Goal: Information Seeking & Learning: Learn about a topic

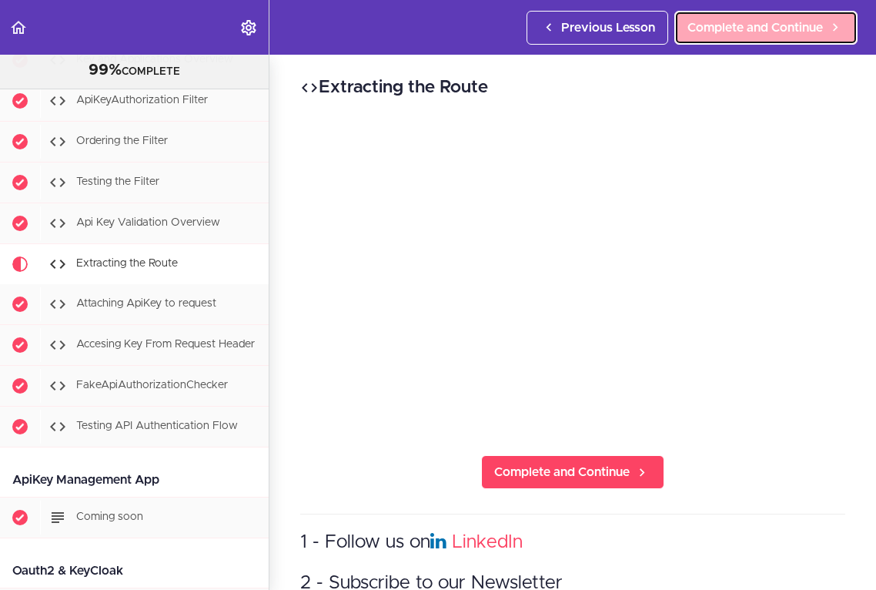
click at [756, 22] on span "Complete and Continue" at bounding box center [754, 27] width 135 height 18
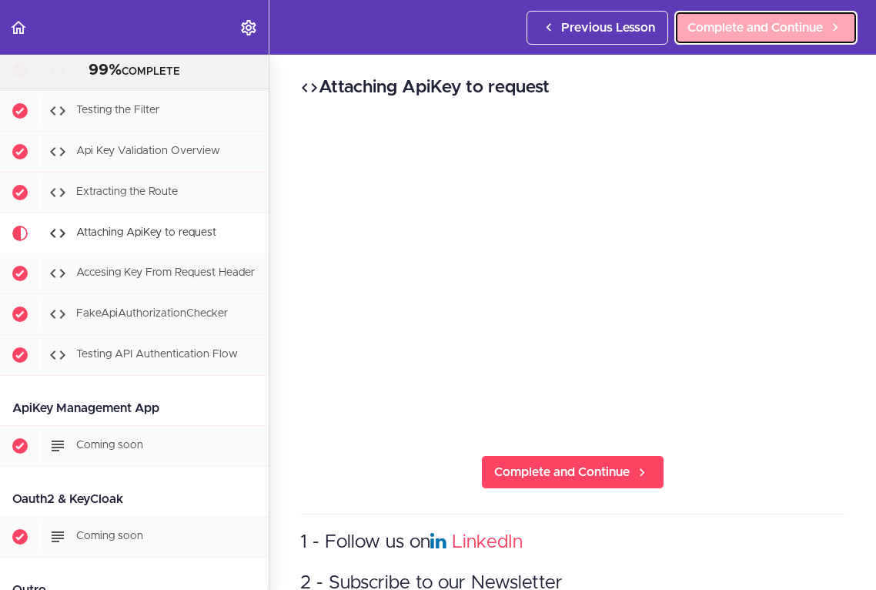
scroll to position [8569, 0]
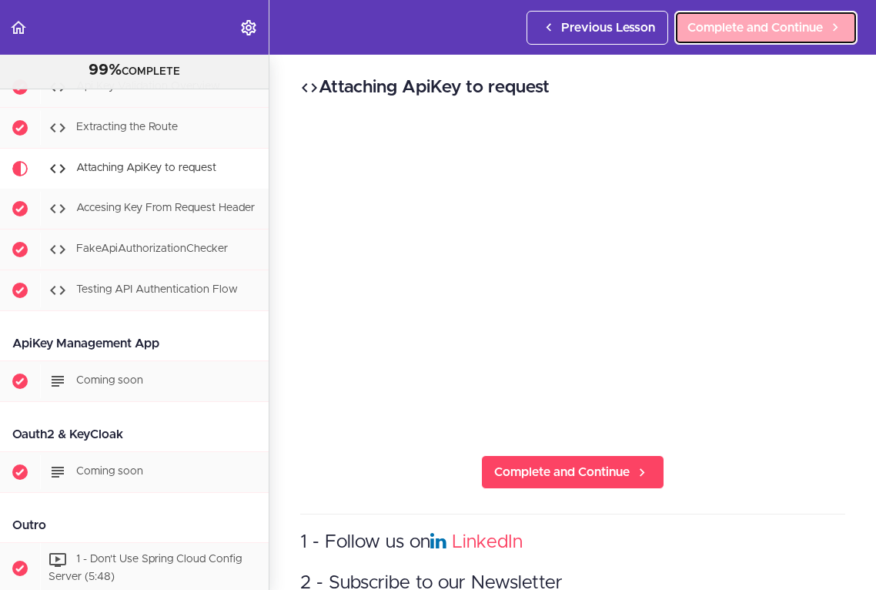
click at [733, 25] on span "Complete and Continue" at bounding box center [754, 27] width 135 height 18
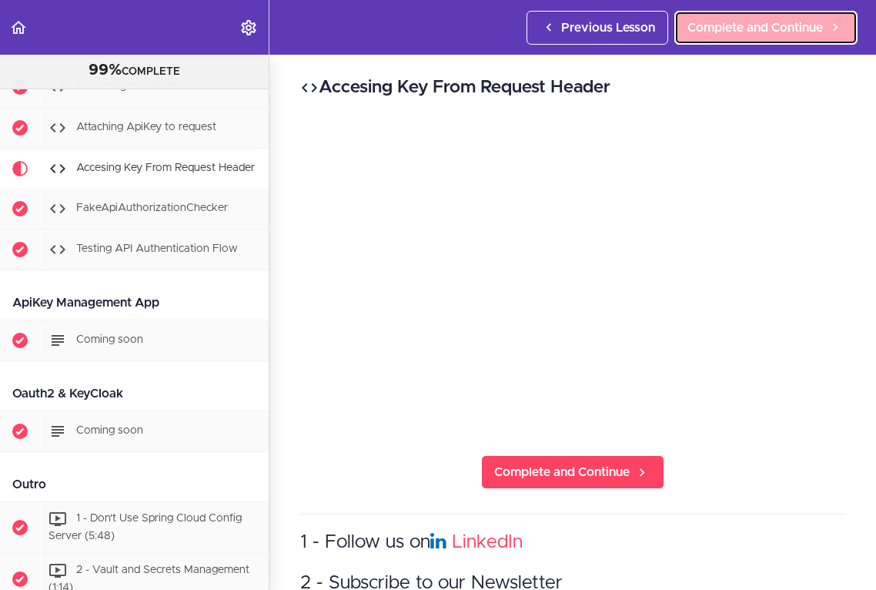
click at [736, 28] on span "Complete and Continue" at bounding box center [754, 27] width 135 height 18
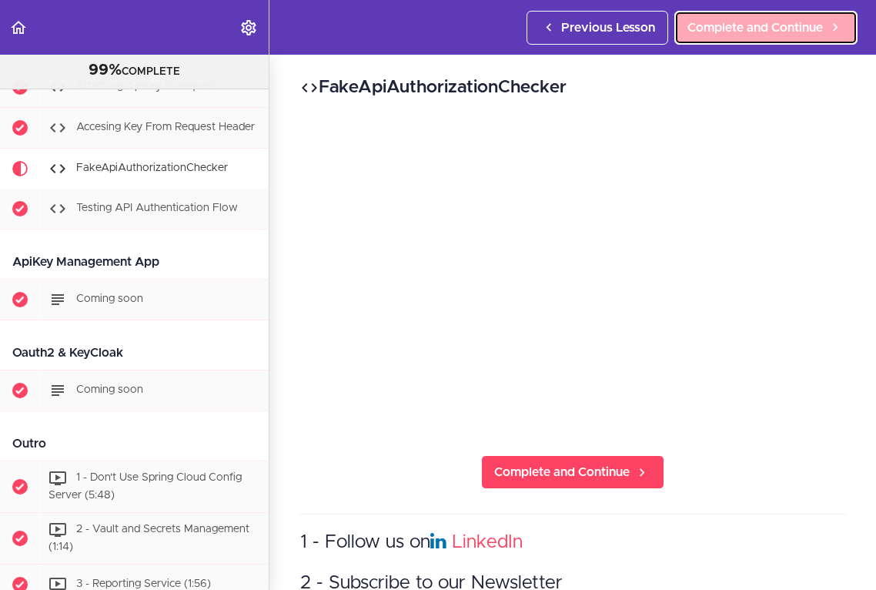
click at [730, 32] on span "Complete and Continue" at bounding box center [754, 27] width 135 height 18
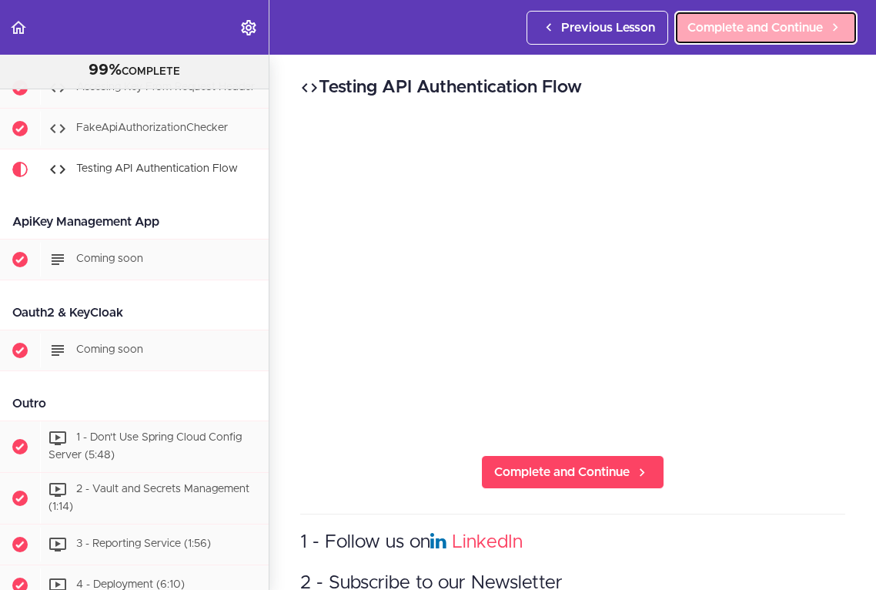
scroll to position [8691, 0]
click at [727, 24] on span "Complete and Continue" at bounding box center [754, 27] width 135 height 18
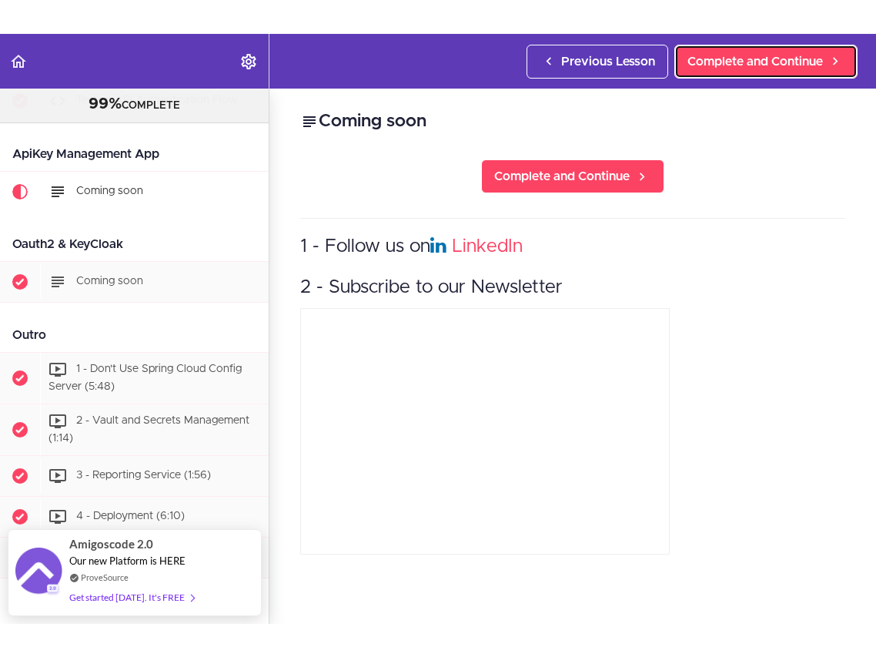
scroll to position [8826, 0]
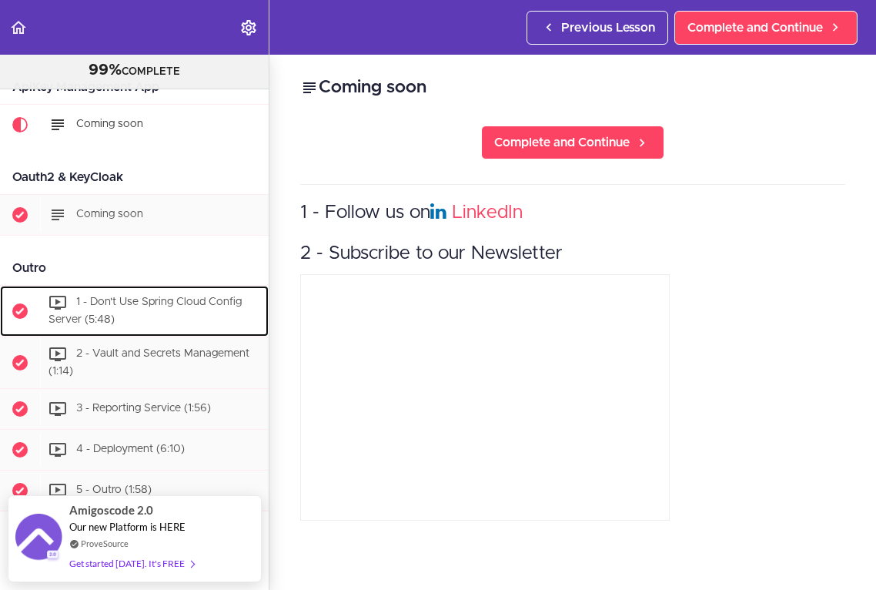
click at [124, 297] on span "1 - Don't Use Spring Cloud Config Server (5:48)" at bounding box center [144, 311] width 193 height 28
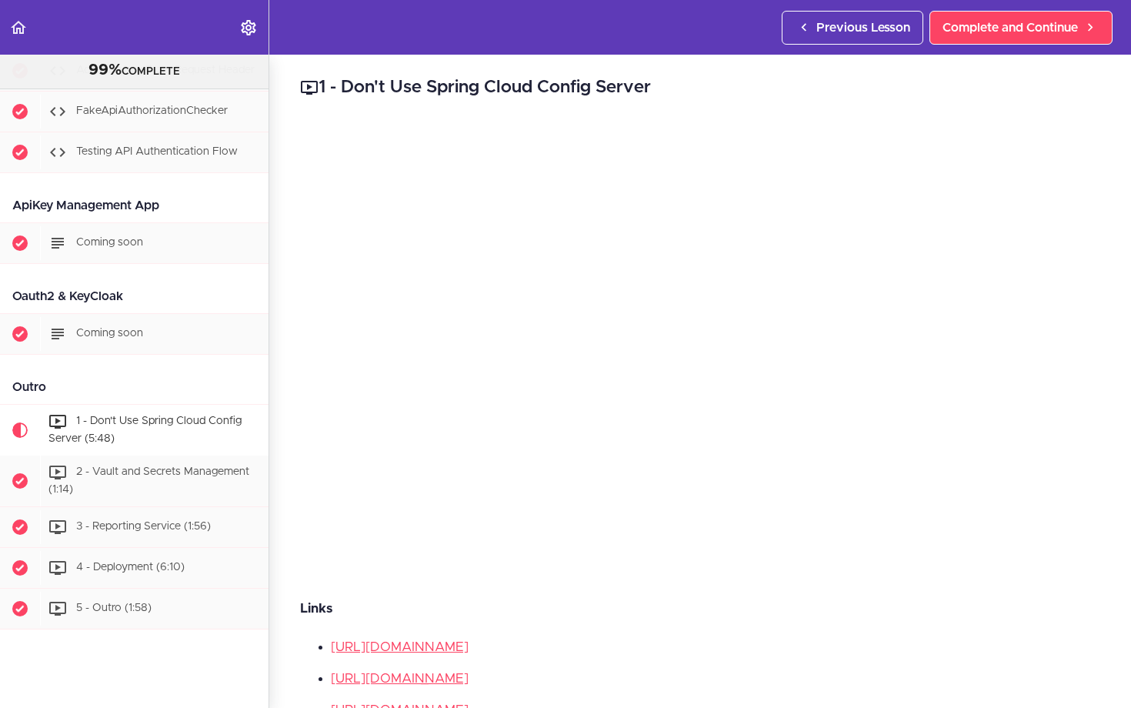
scroll to position [8826, 0]
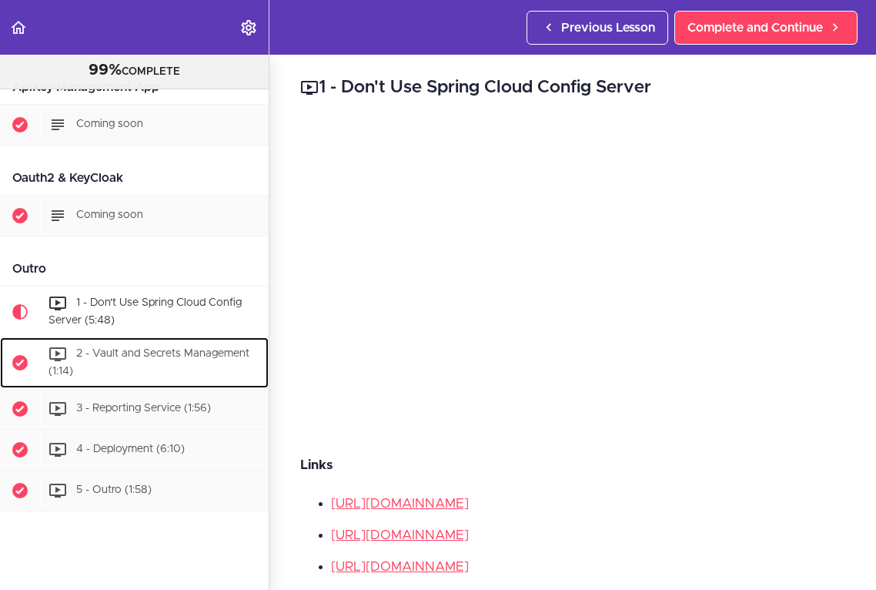
click at [144, 348] on span "2 - Vault and Secrets Management (1:14)" at bounding box center [148, 362] width 201 height 28
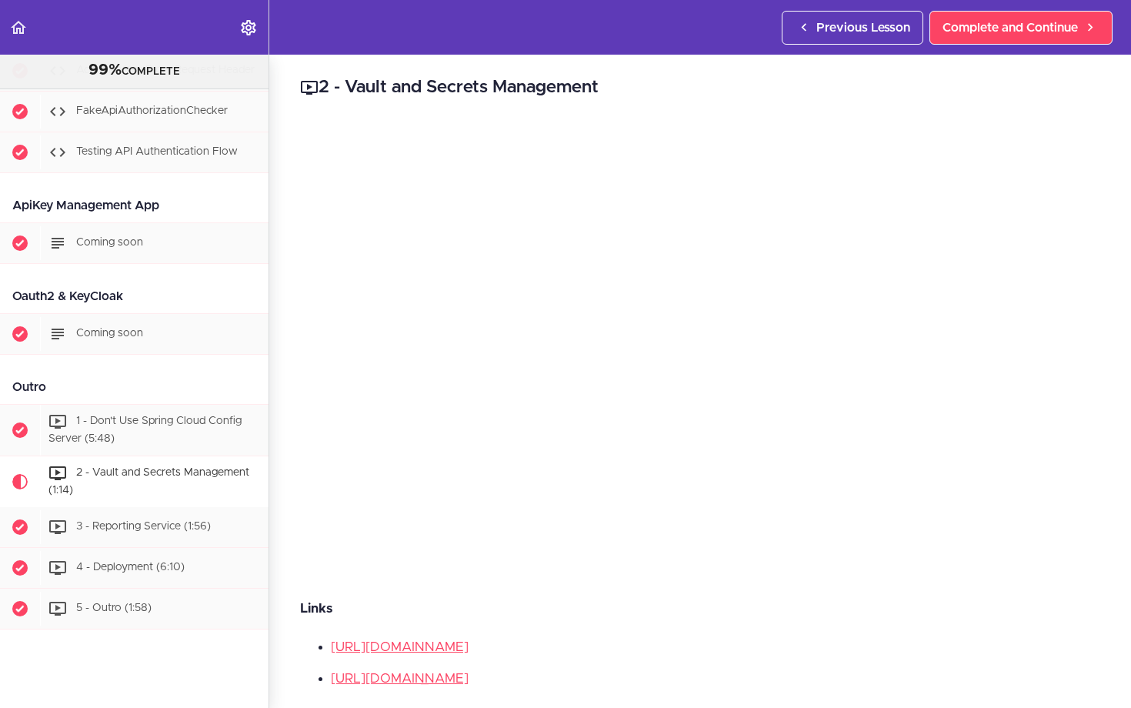
scroll to position [8826, 0]
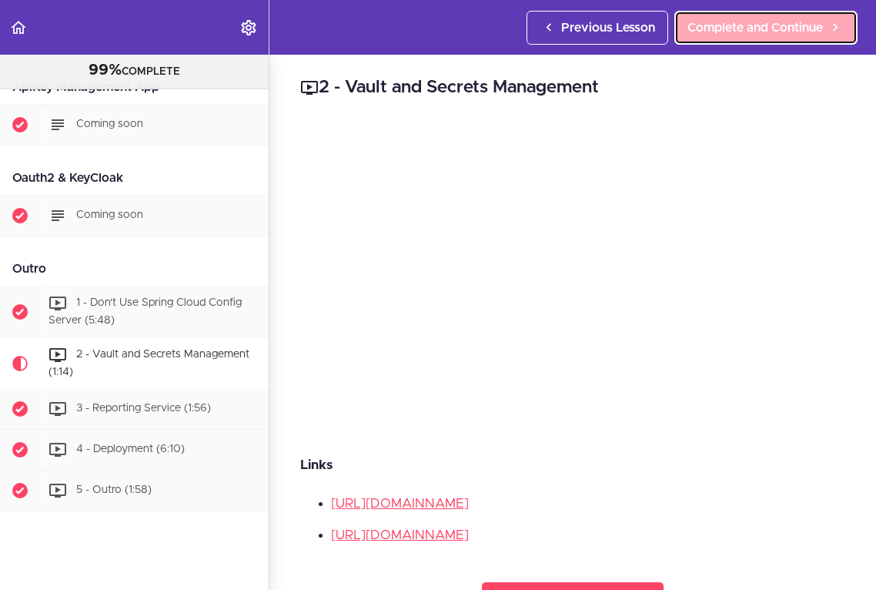
click at [719, 22] on span "Complete and Continue" at bounding box center [754, 27] width 135 height 18
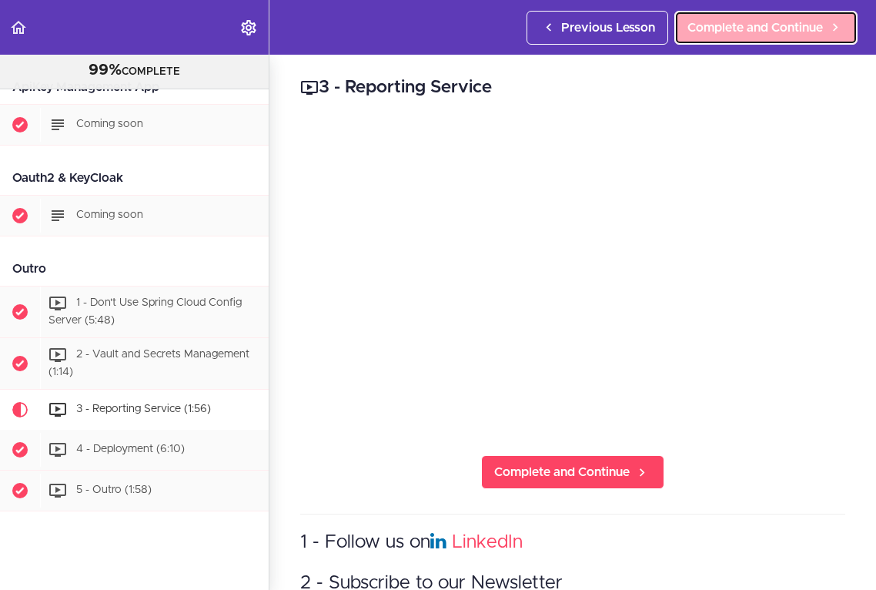
click at [787, 22] on span "Complete and Continue" at bounding box center [754, 27] width 135 height 18
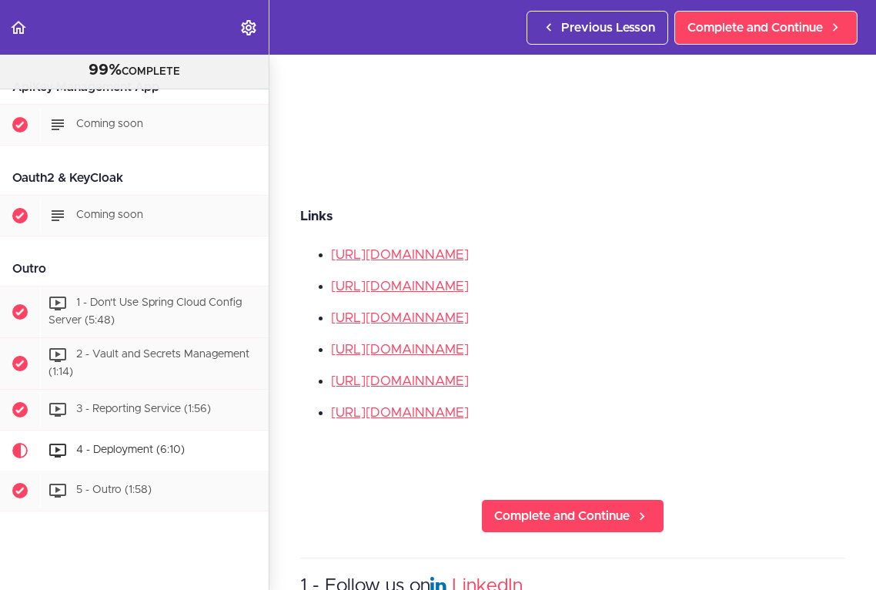
scroll to position [269, 0]
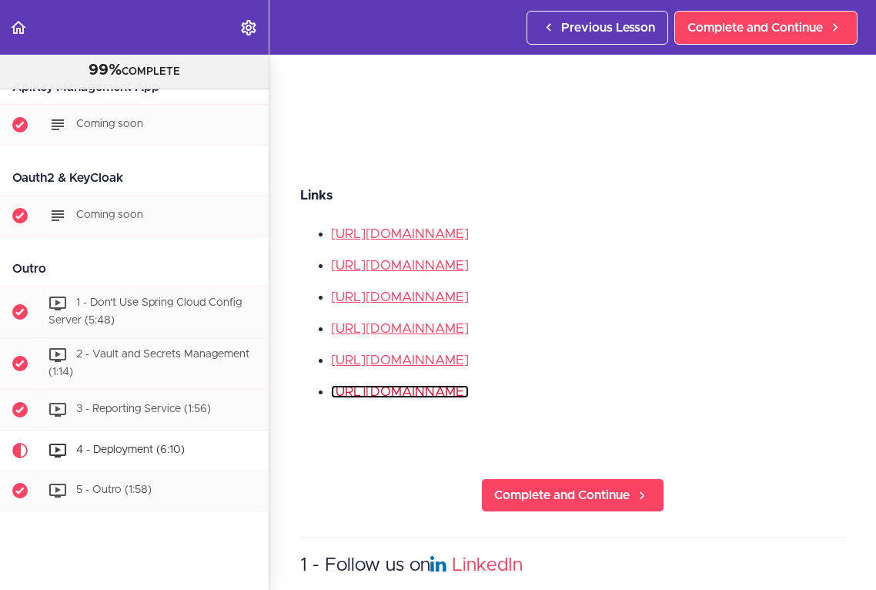
click at [469, 398] on link "[URL][DOMAIN_NAME]" at bounding box center [400, 391] width 138 height 13
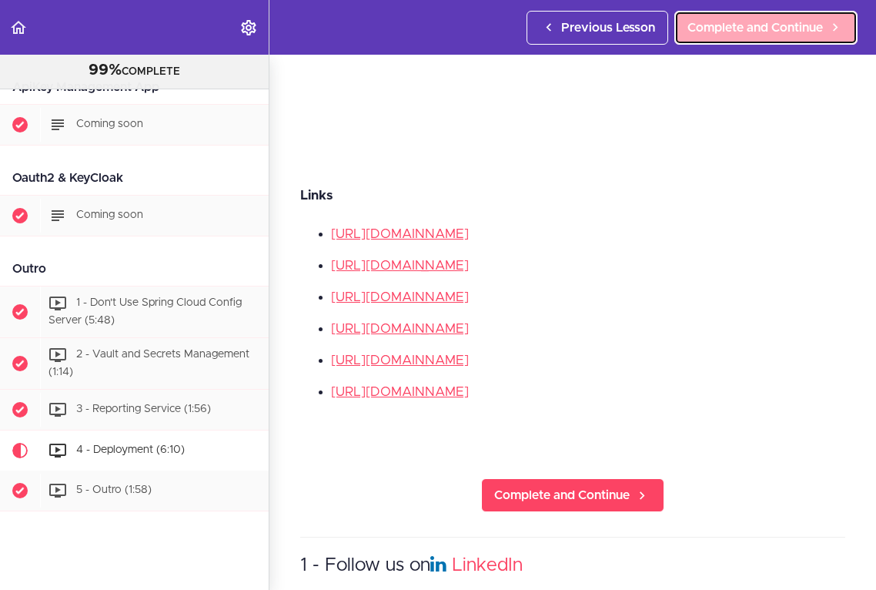
click at [772, 26] on span "Complete and Continue" at bounding box center [754, 27] width 135 height 18
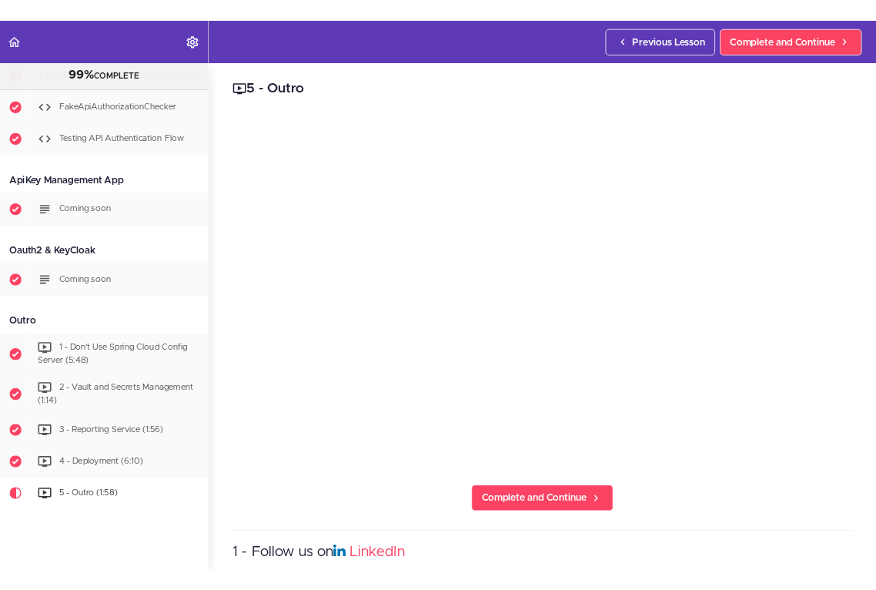
scroll to position [8826, 0]
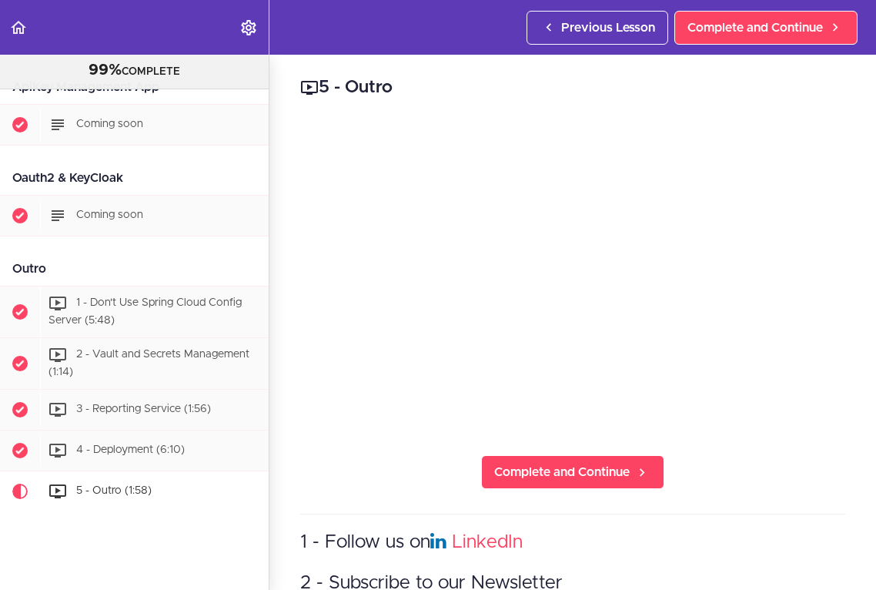
click at [854, 303] on div "5 - Outro Complete and Continue 1 - Follow us on LinkedIn 2 - Subscribe to our …" at bounding box center [572, 322] width 606 height 535
click at [18, 29] on icon "Back to course curriculum" at bounding box center [18, 27] width 18 height 18
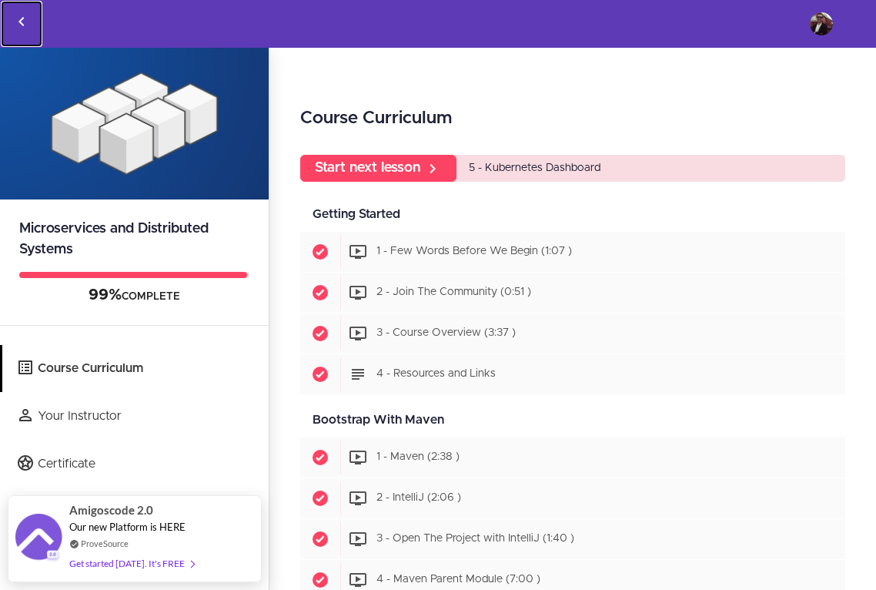
click at [16, 20] on icon "Back to courses" at bounding box center [21, 21] width 18 height 18
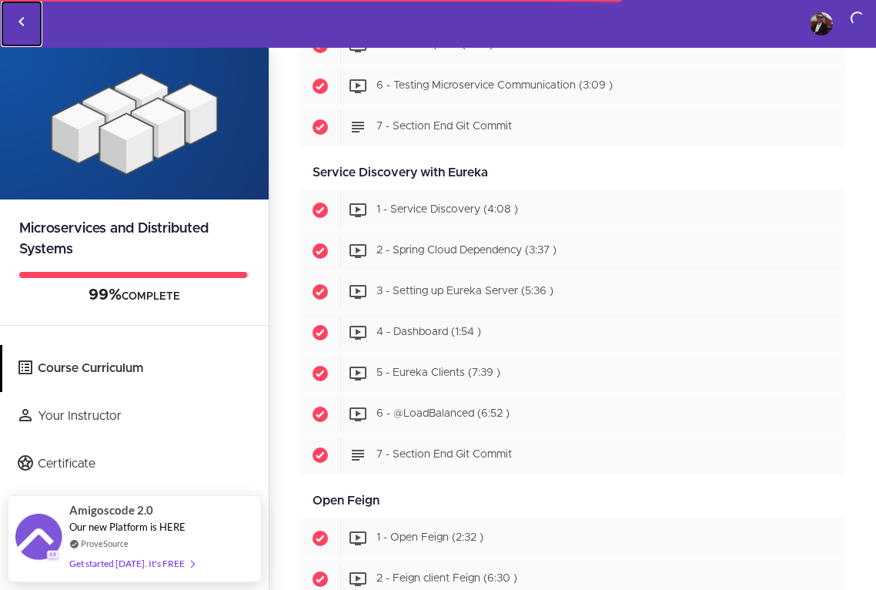
scroll to position [1975, 0]
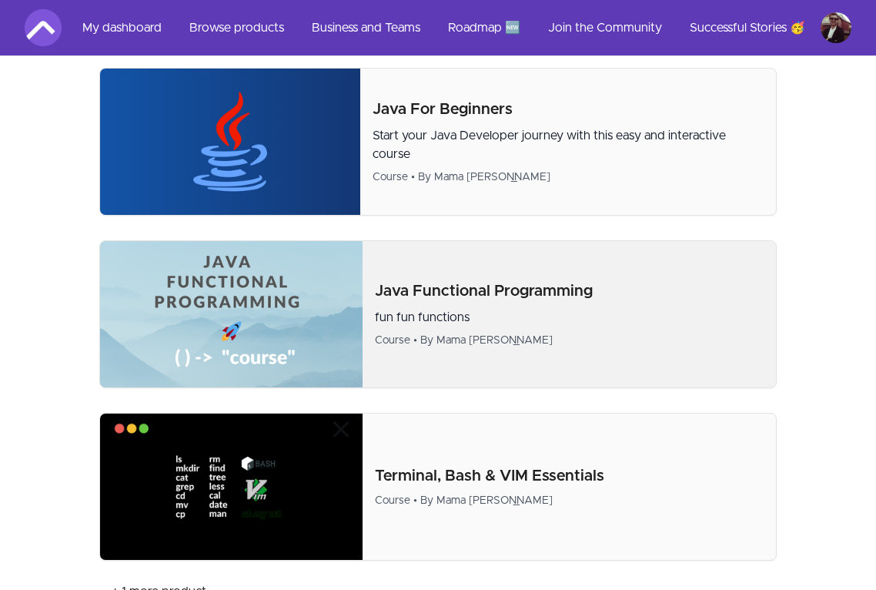
scroll to position [1094, 0]
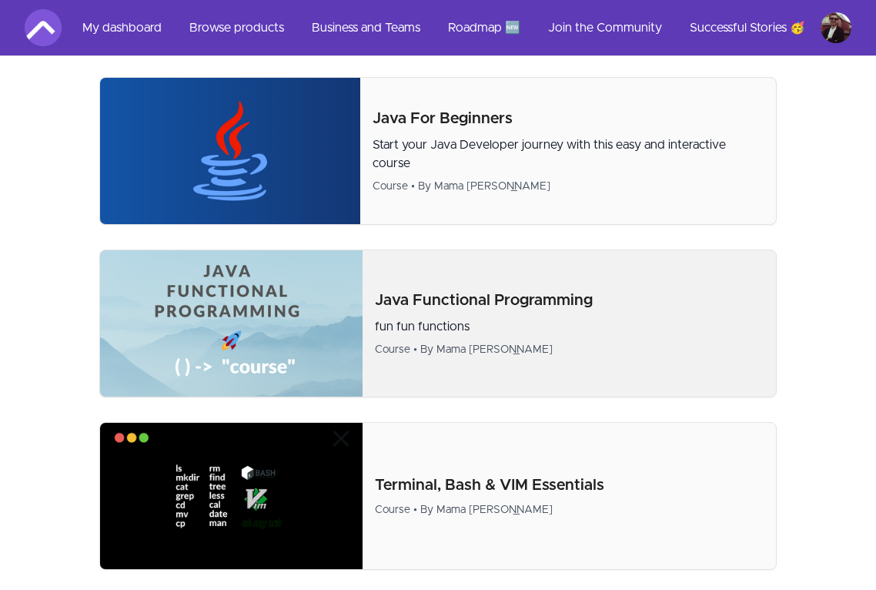
click at [459, 299] on p "Java Functional Programming" at bounding box center [569, 300] width 389 height 22
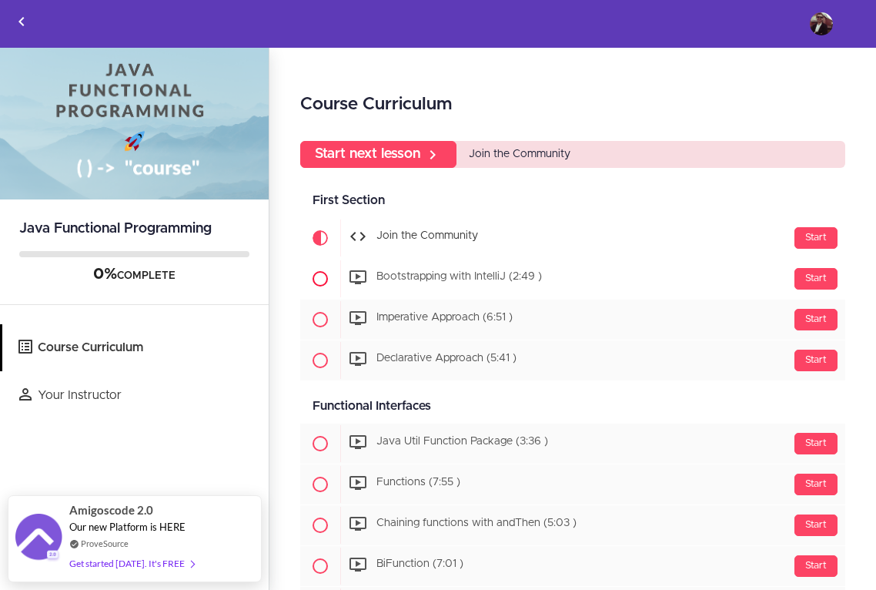
scroll to position [15, 0]
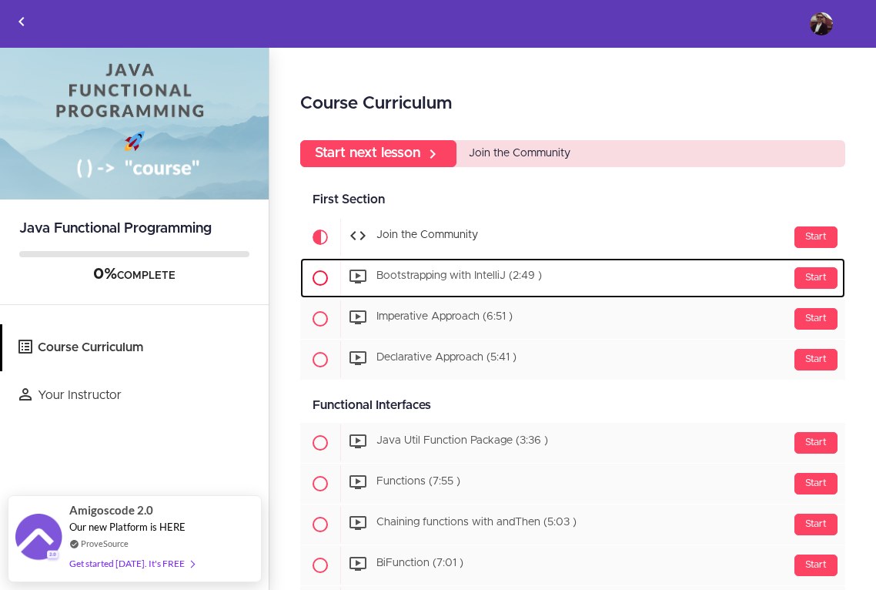
click at [426, 275] on span "Bootstrapping with IntelliJ (2:49 )" at bounding box center [458, 276] width 165 height 11
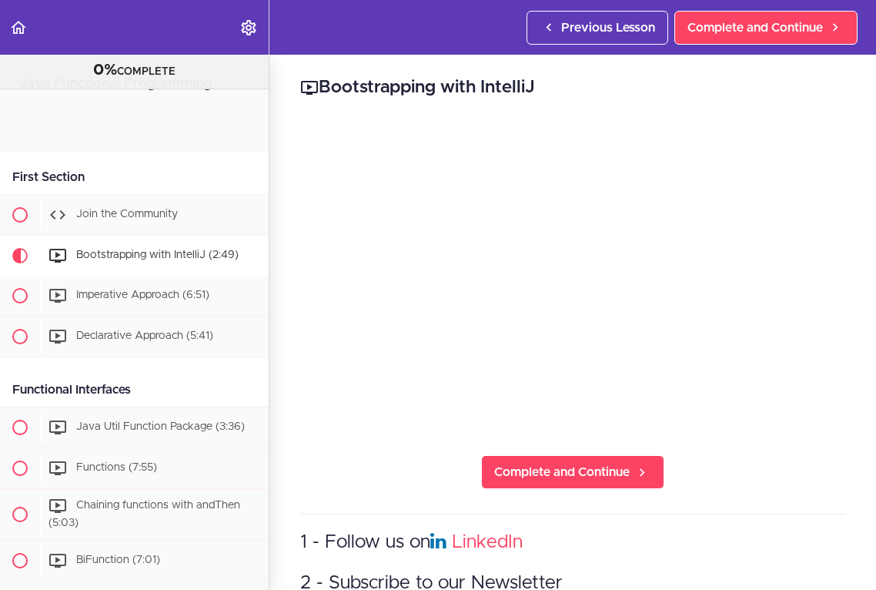
scroll to position [142, 0]
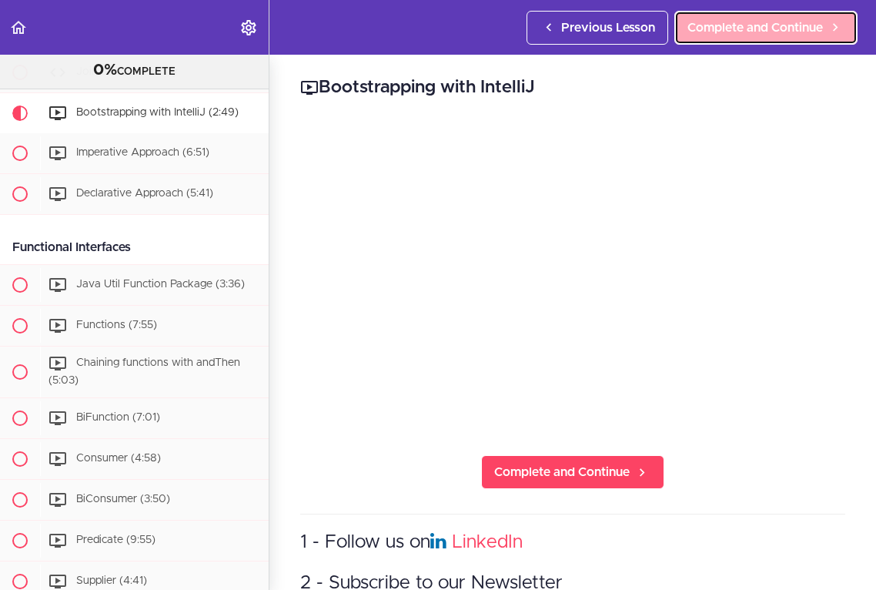
click at [772, 35] on span "Complete and Continue" at bounding box center [754, 27] width 135 height 18
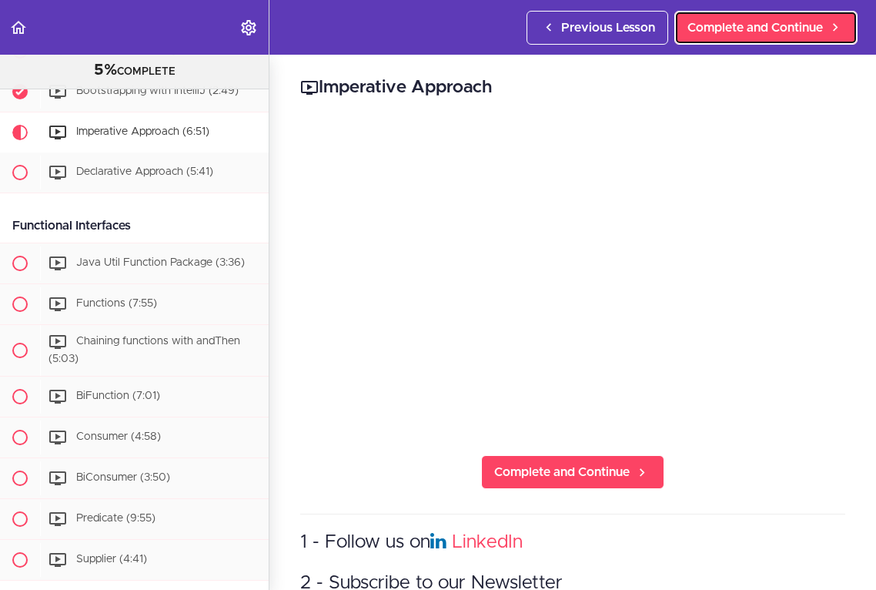
scroll to position [164, 0]
